Goal: Task Accomplishment & Management: Manage account settings

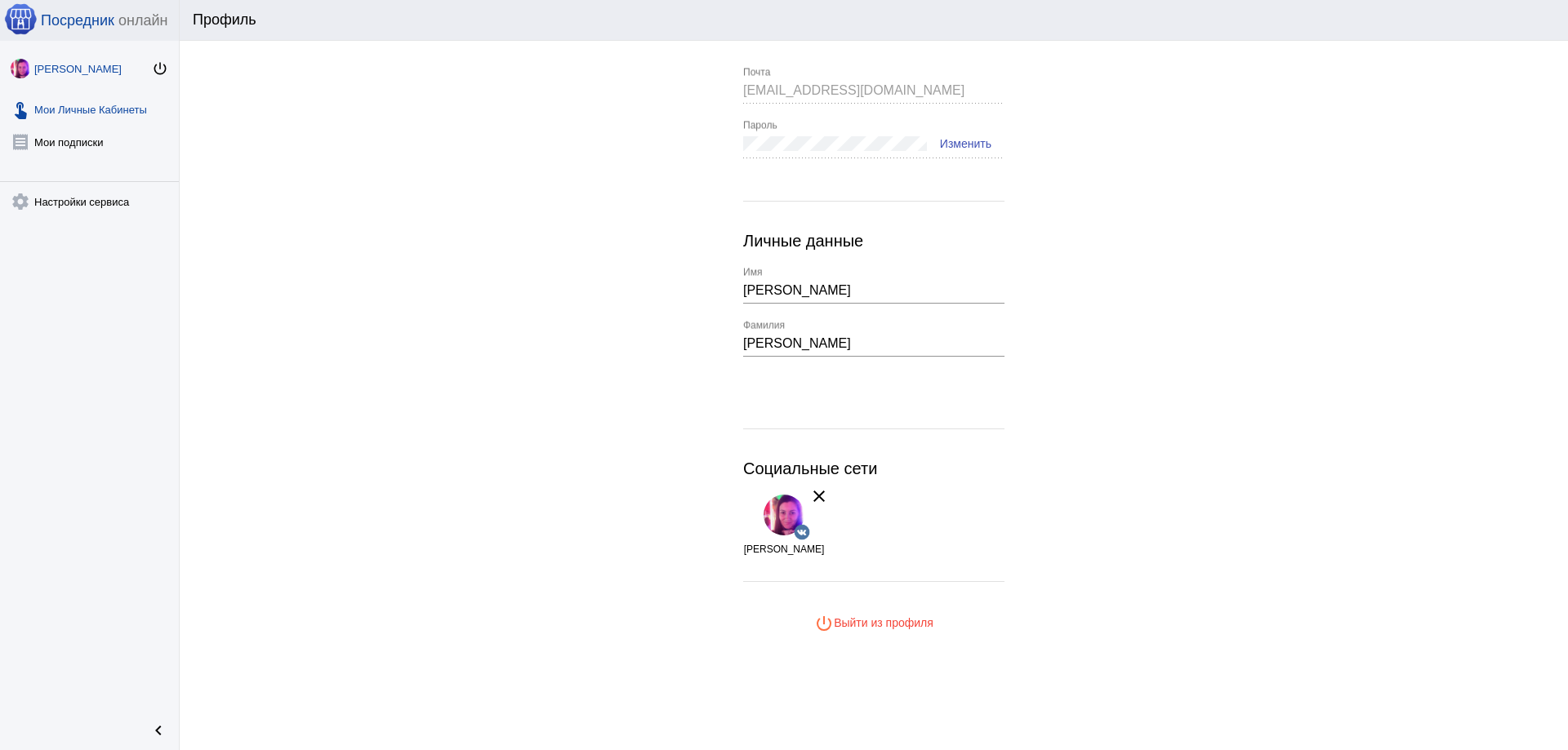
click at [112, 114] on link "touch_app Мои Личные Кабинеты" at bounding box center [89, 106] width 179 height 33
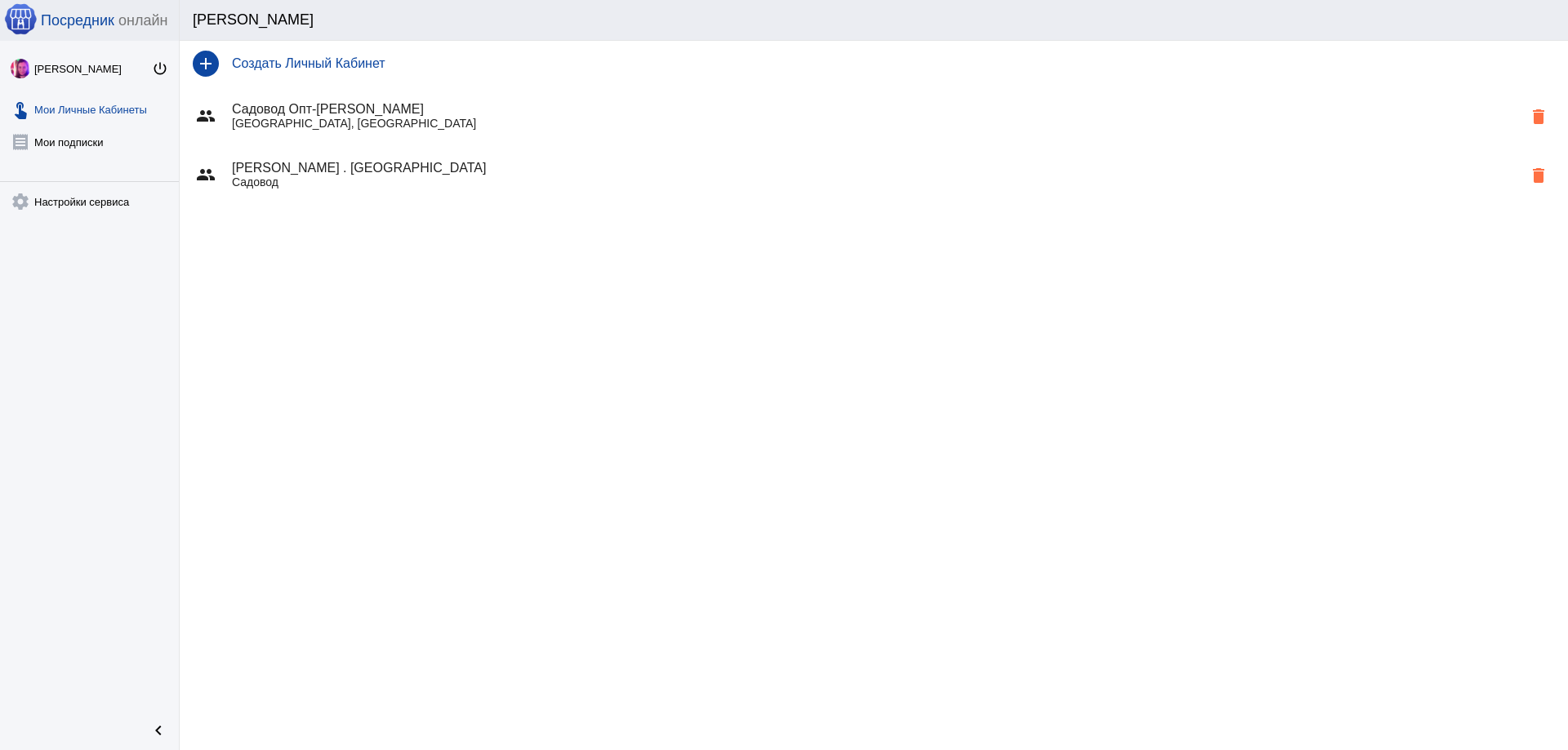
click at [312, 179] on p "Садовод" at bounding box center [877, 181] width 1290 height 13
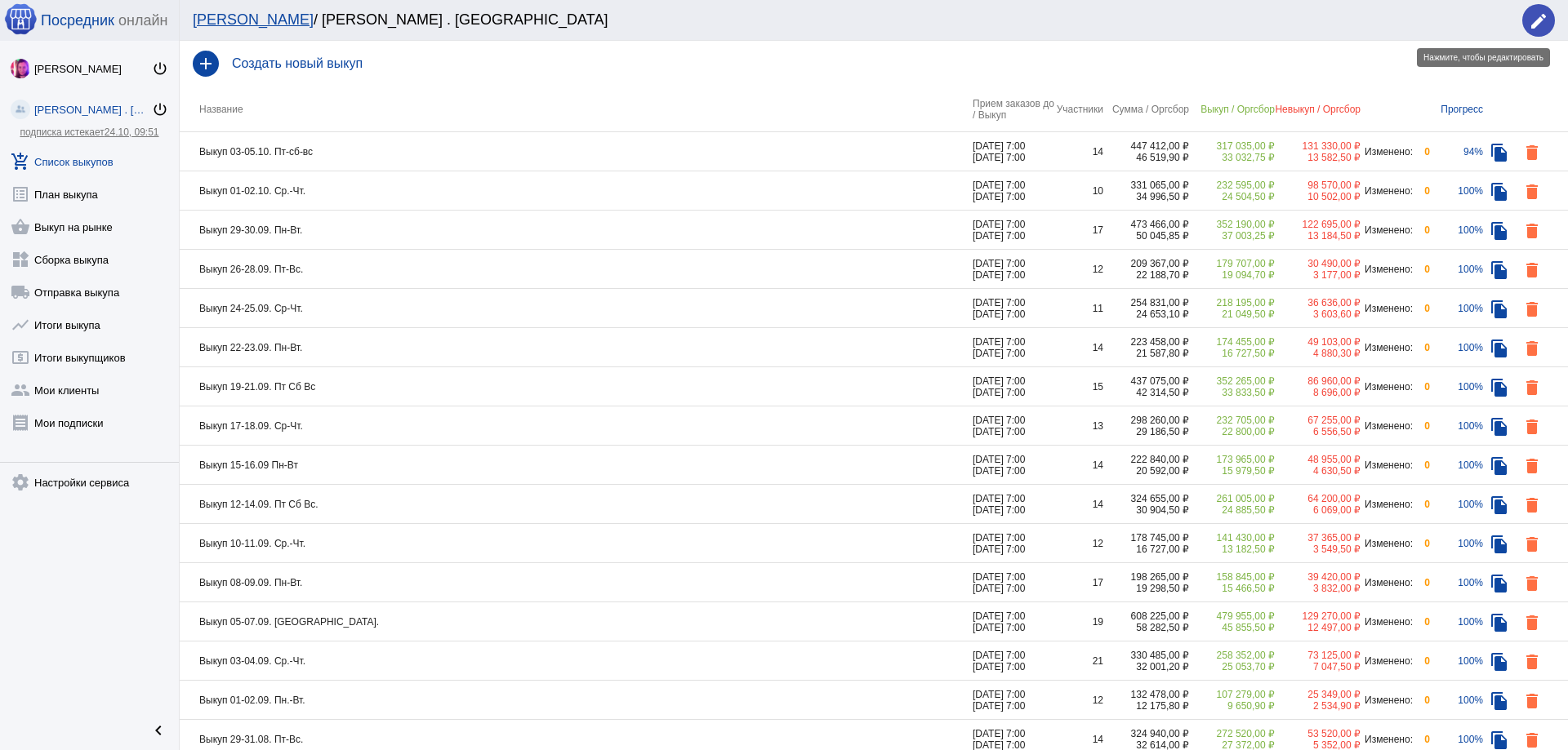
click at [1542, 22] on mat-icon "edit" at bounding box center [1539, 21] width 20 height 20
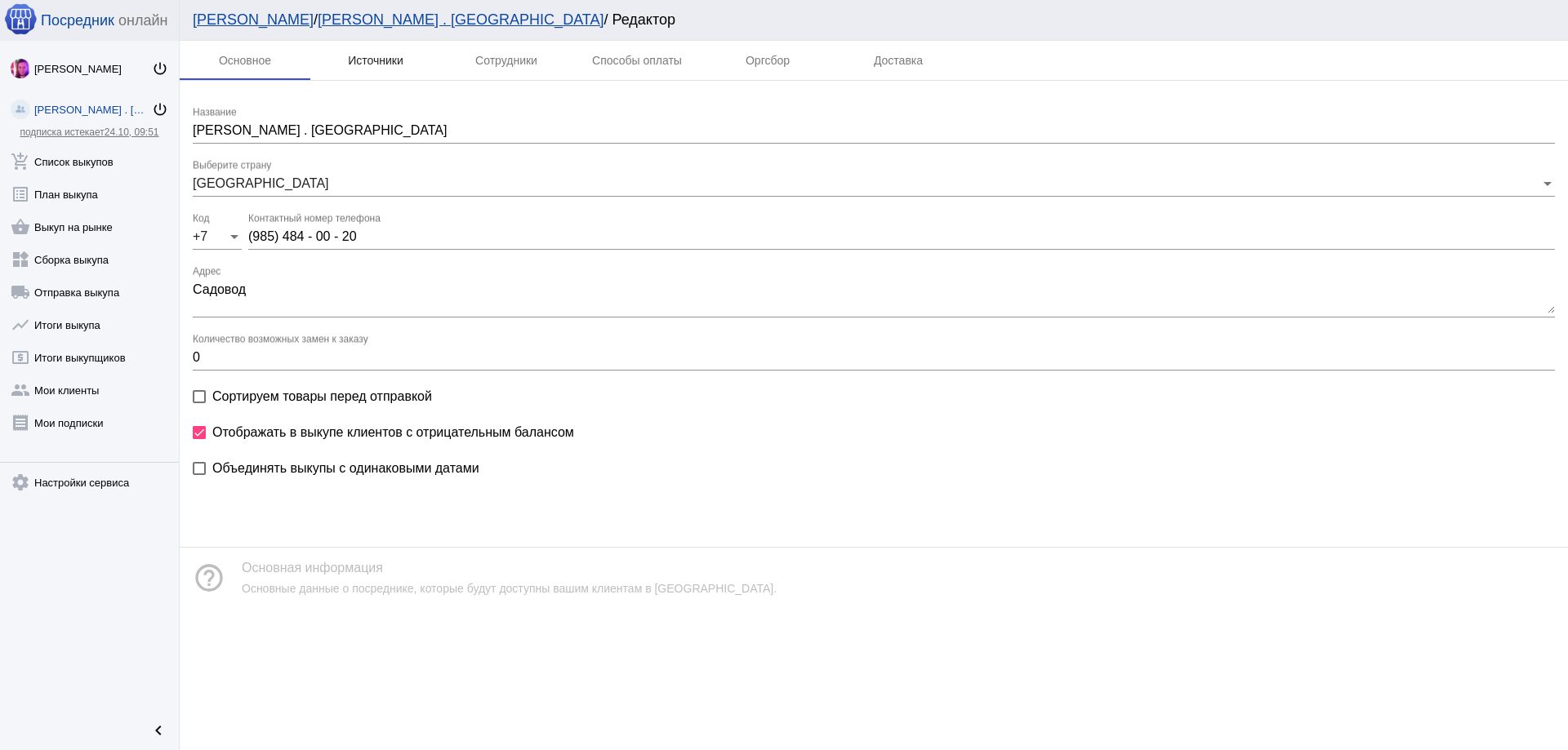
click at [371, 60] on div "Источники" at bounding box center [376, 60] width 55 height 13
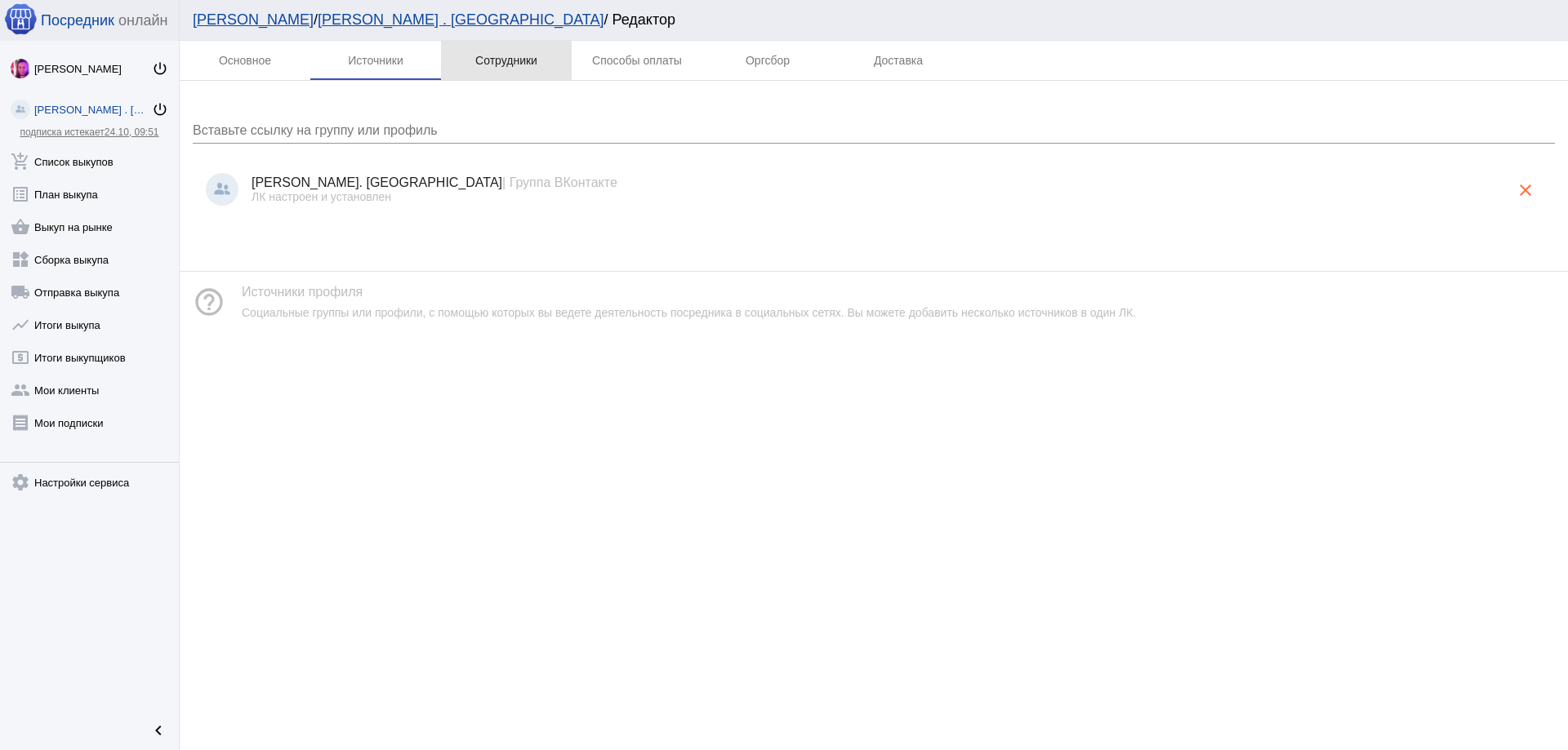
click at [491, 62] on div "Сотрудники" at bounding box center [506, 60] width 62 height 13
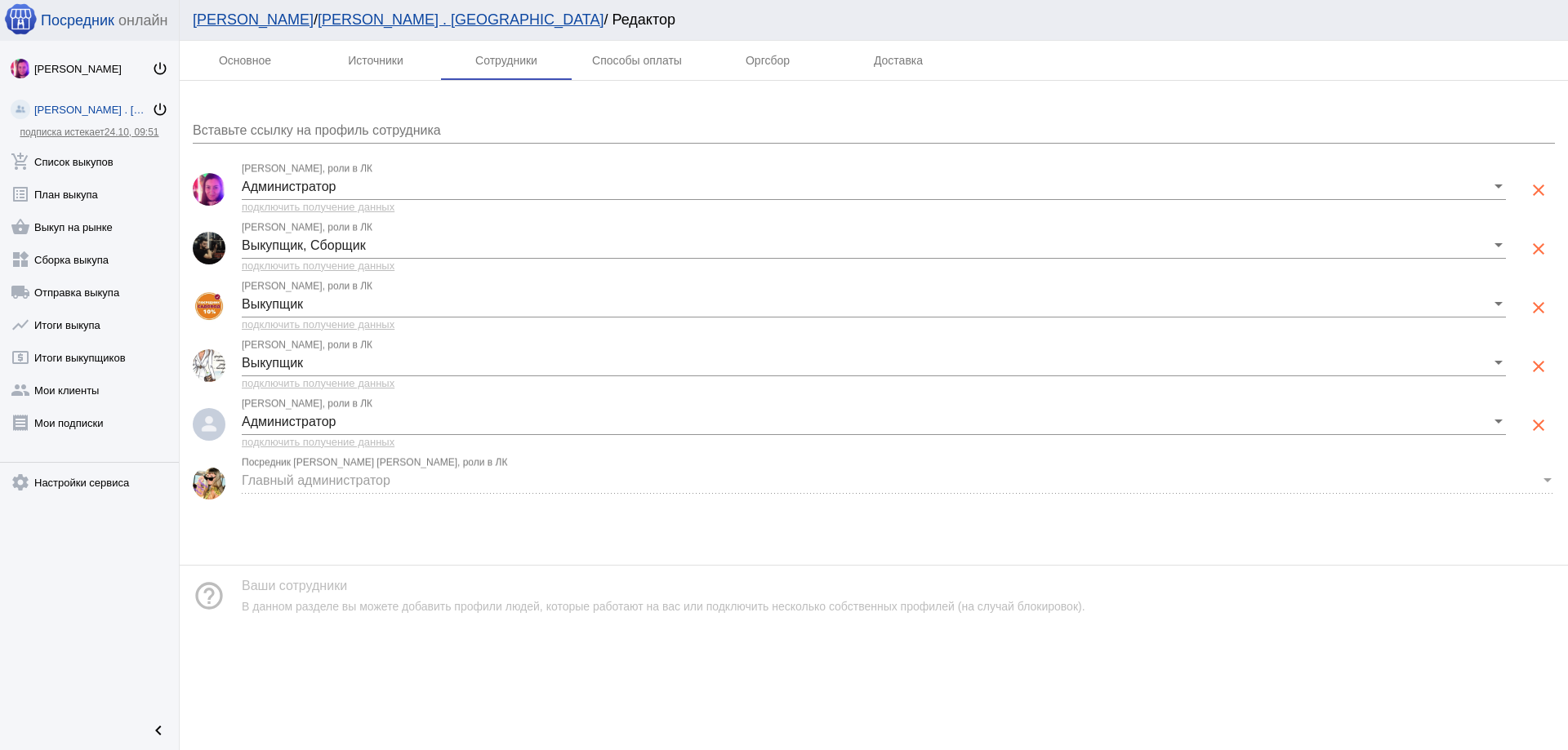
click at [331, 133] on input "Вставьте ссылку на профиль сотрудника" at bounding box center [874, 131] width 1362 height 15
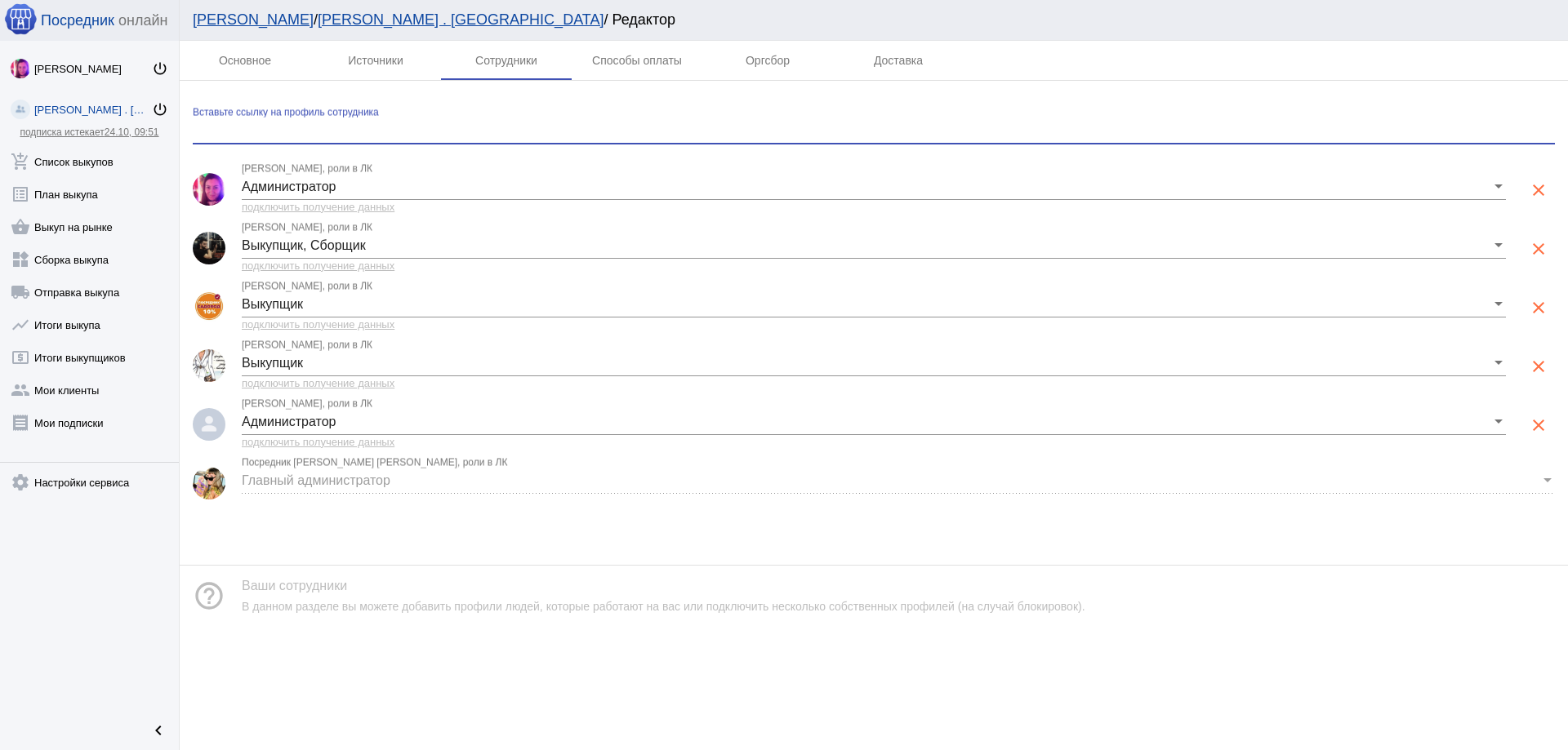
paste input "https://vk.com/id57350278"
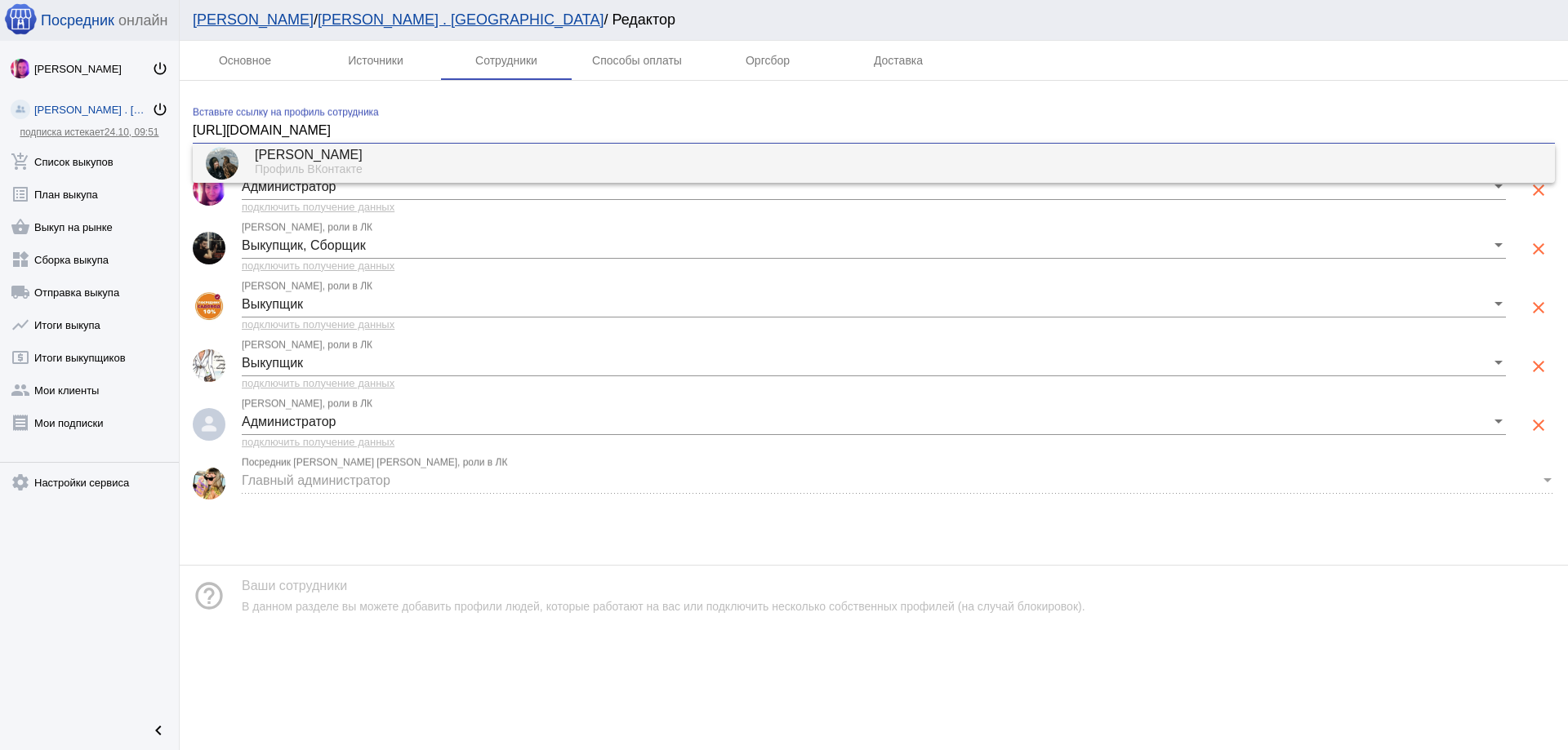
type input "https://vk.com/id57350278"
click at [354, 154] on div "Мария Тарасова" at bounding box center [898, 156] width 1287 height 15
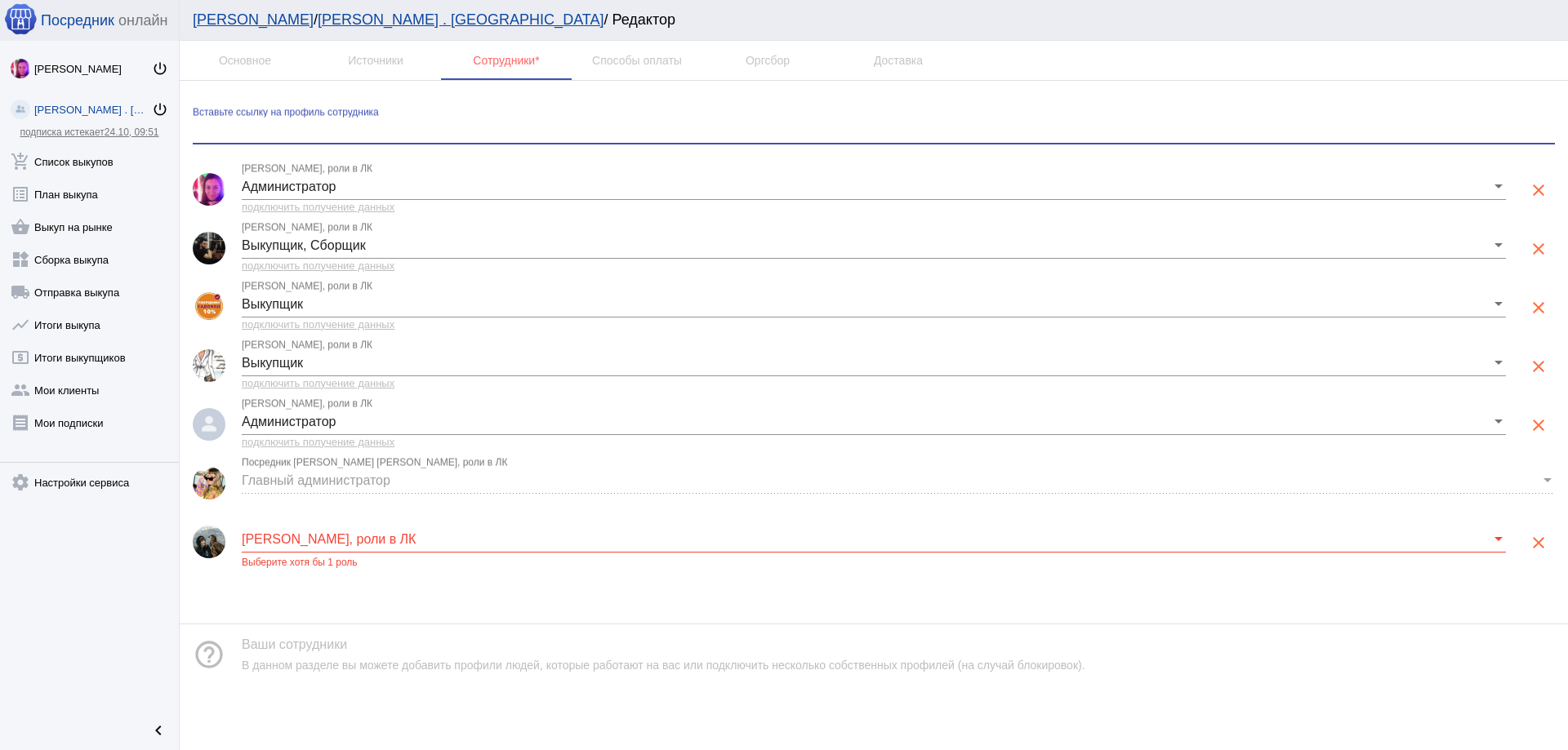
click at [371, 541] on span at bounding box center [867, 539] width 1249 height 15
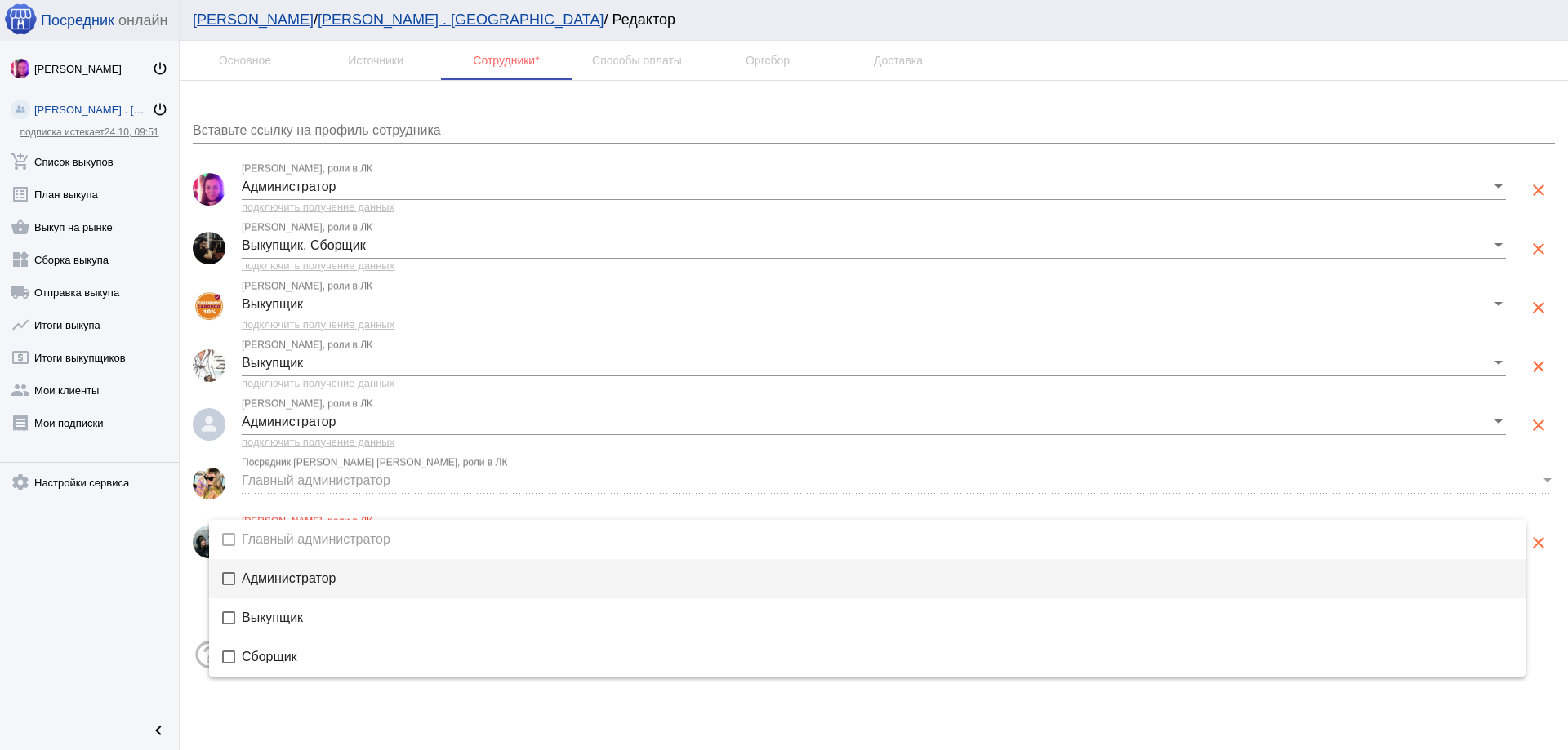
drag, startPoint x: 333, startPoint y: 581, endPoint x: 346, endPoint y: 555, distance: 29.1
click at [334, 582] on span "Администратор" at bounding box center [877, 578] width 1271 height 13
drag, startPoint x: 800, startPoint y: 736, endPoint x: 820, endPoint y: 737, distance: 20.0
click at [809, 737] on div at bounding box center [784, 375] width 1568 height 750
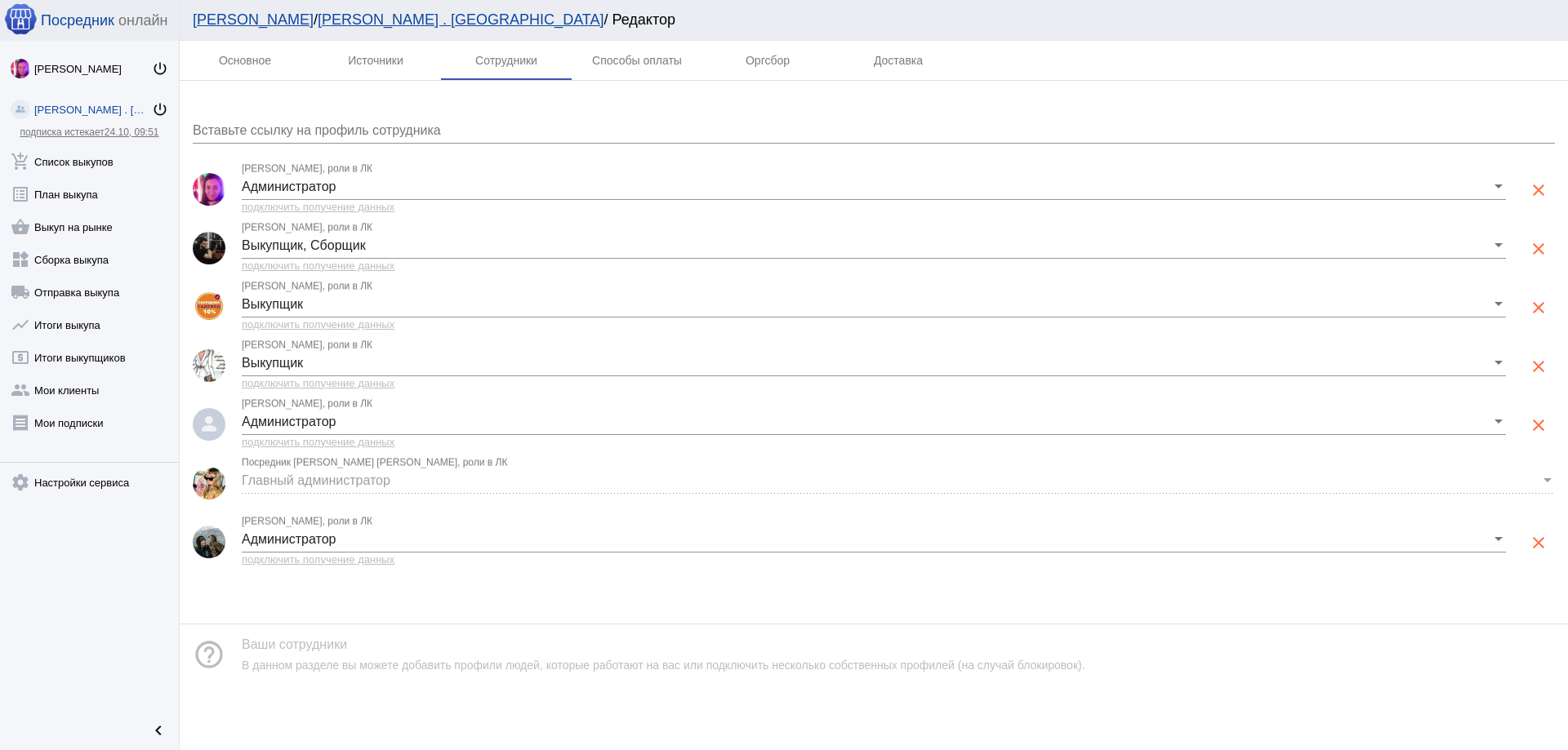
click at [50, 11] on div "Посредник онлайн" at bounding box center [89, 20] width 179 height 41
drag, startPoint x: 53, startPoint y: 14, endPoint x: 24, endPoint y: 24, distance: 30.7
click at [52, 14] on span "Посредник" at bounding box center [77, 20] width 74 height 17
click at [23, 24] on img at bounding box center [20, 19] width 33 height 33
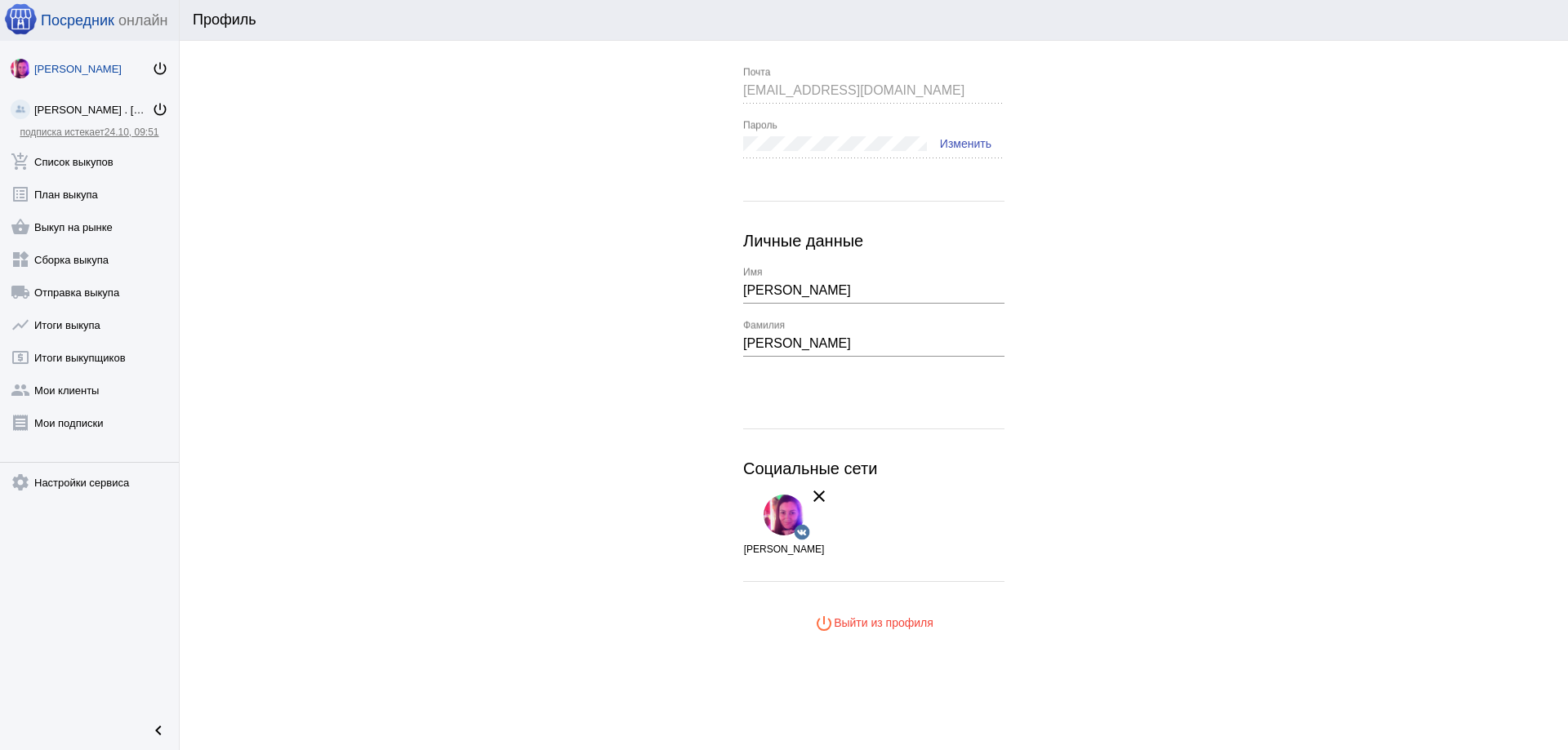
click at [872, 619] on span "power_settings_new Выйти из профиля" at bounding box center [874, 623] width 119 height 13
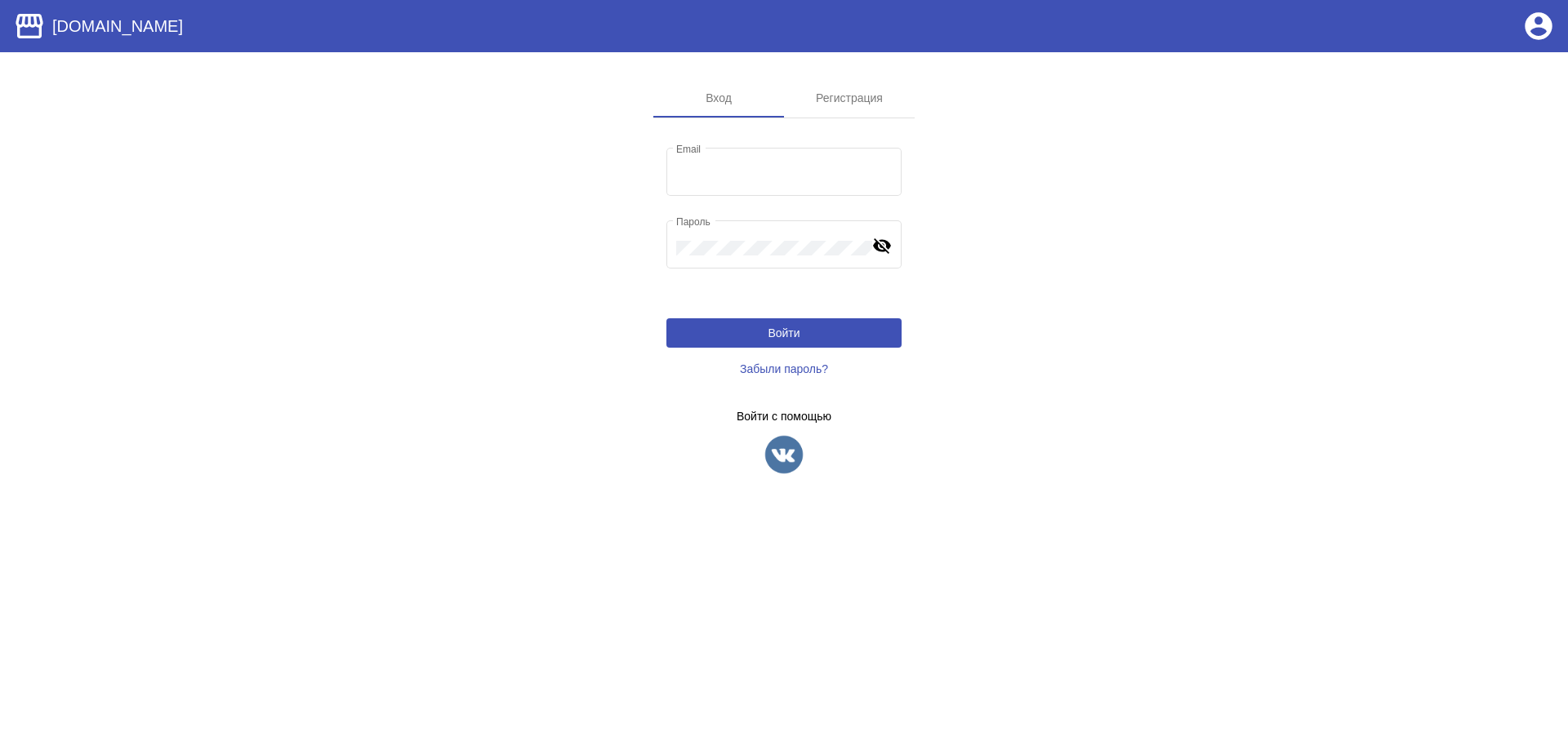
type input "mavelshow@gmail.com"
click at [816, 331] on button "Войти" at bounding box center [784, 333] width 235 height 29
